Goal: Check status: Check status

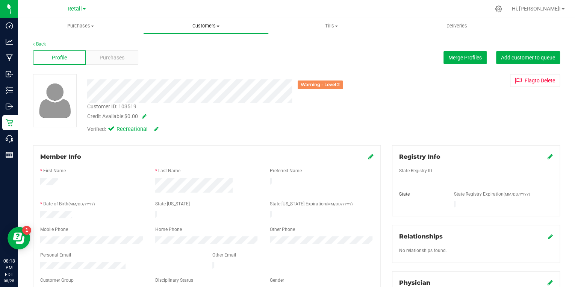
click at [209, 27] on span "Customers" at bounding box center [206, 26] width 124 height 7
click at [185, 47] on span "All customers" at bounding box center [170, 45] width 54 height 6
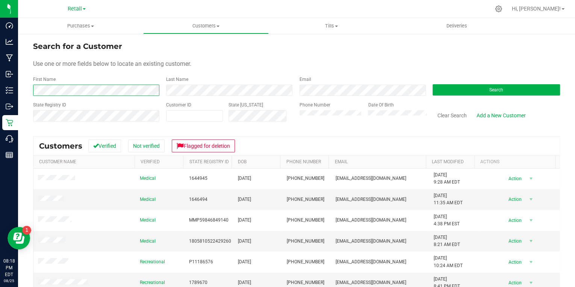
click at [53, 84] on div "First Name" at bounding box center [96, 86] width 127 height 20
click at [155, 90] on div "First Name Last Name Email Search" at bounding box center [296, 86] width 527 height 20
click at [482, 89] on button "Search" at bounding box center [496, 89] width 127 height 11
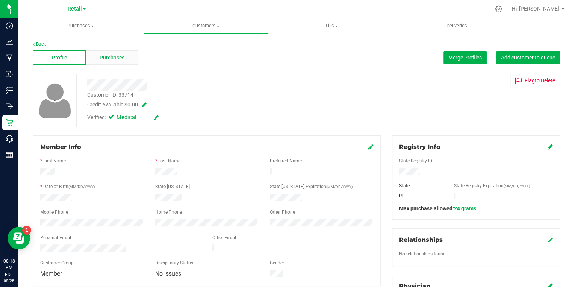
click at [120, 55] on span "Purchases" at bounding box center [112, 58] width 25 height 8
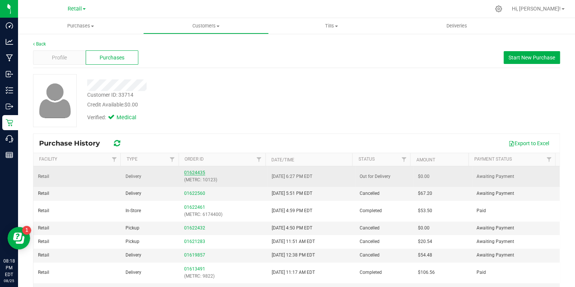
click at [189, 170] on link "01624435" at bounding box center [194, 172] width 21 height 5
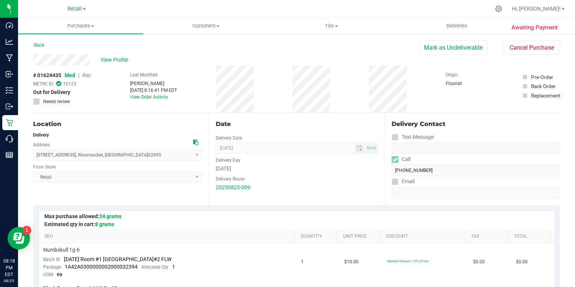
click at [106, 93] on div "# 01624435 Med | Rec METRC ID: 10123 Out for Delivery Needs review Last Modifie…" at bounding box center [296, 88] width 527 height 47
